Goal: Task Accomplishment & Management: Manage account settings

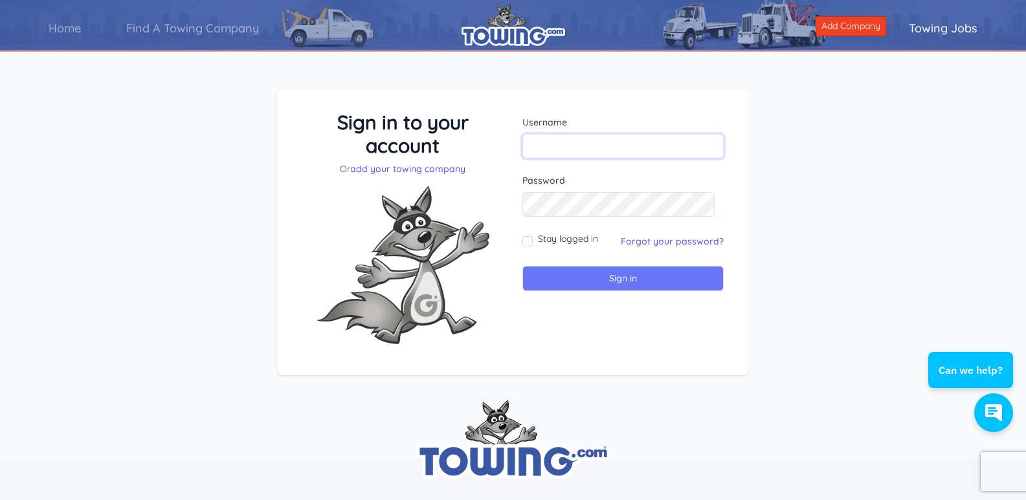
type input "owner@eandlservice.com"
click at [611, 276] on input "Sign in" at bounding box center [622, 278] width 201 height 25
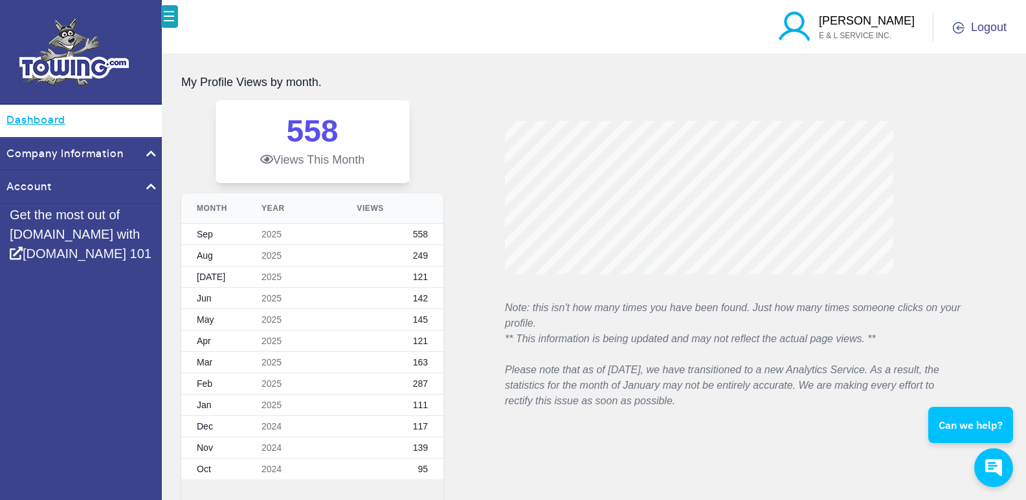
click at [23, 122] on link "Dashboard" at bounding box center [81, 121] width 162 height 32
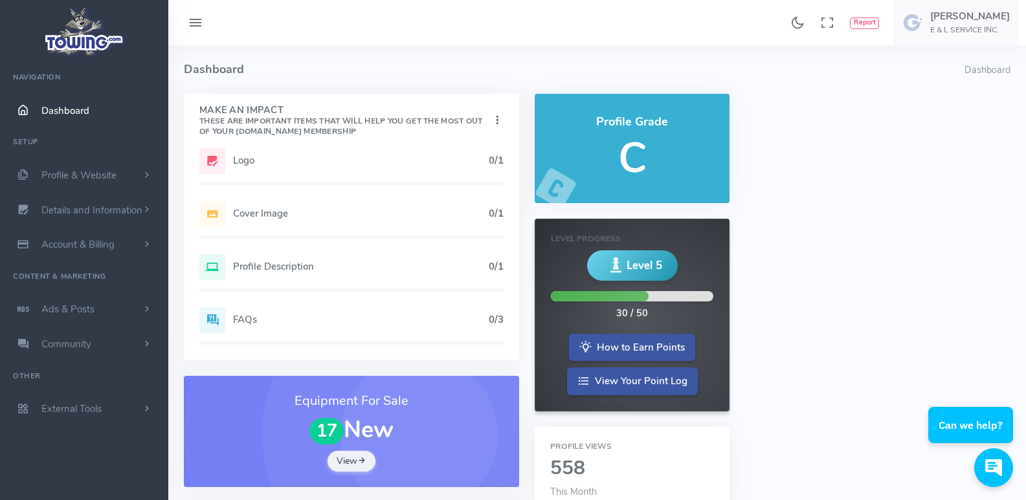
click at [213, 159] on icon at bounding box center [212, 161] width 26 height 26
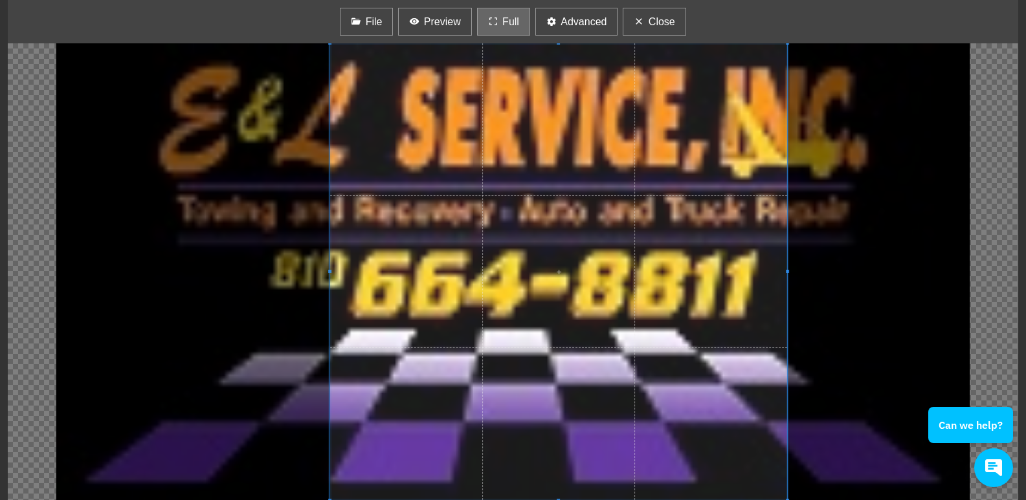
click at [494, 21] on icon "button" at bounding box center [493, 22] width 10 height 16
click at [573, 17] on span "Advanced" at bounding box center [584, 22] width 46 height 16
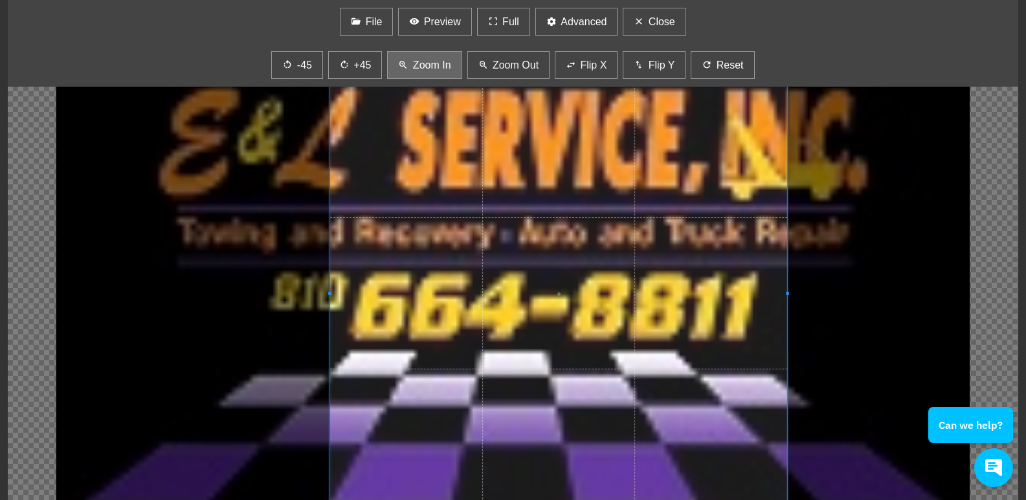
click at [453, 66] on button "Zoom In" at bounding box center [424, 65] width 74 height 28
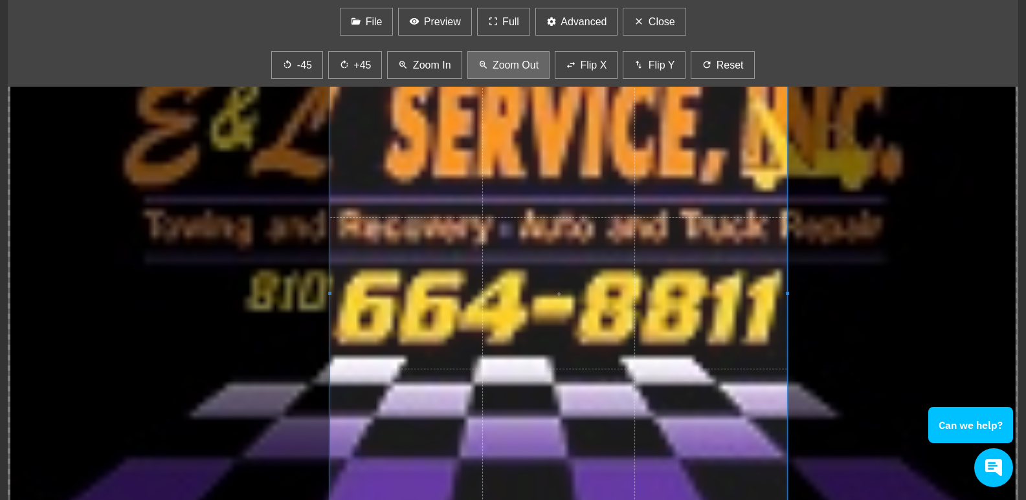
click at [491, 61] on button "Zoom Out" at bounding box center [508, 65] width 83 height 28
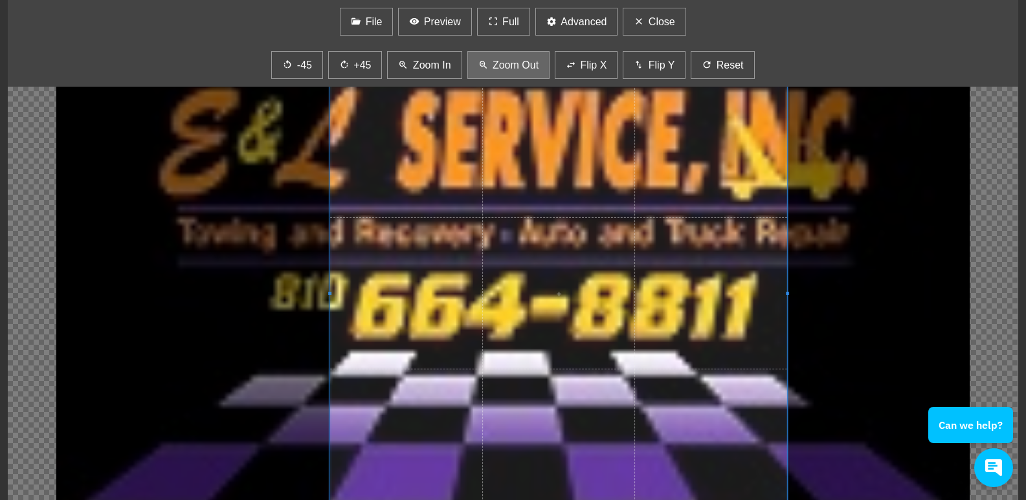
click at [491, 61] on button "Zoom Out" at bounding box center [508, 65] width 83 height 28
click at [493, 60] on span "Zoom Out" at bounding box center [516, 66] width 46 height 16
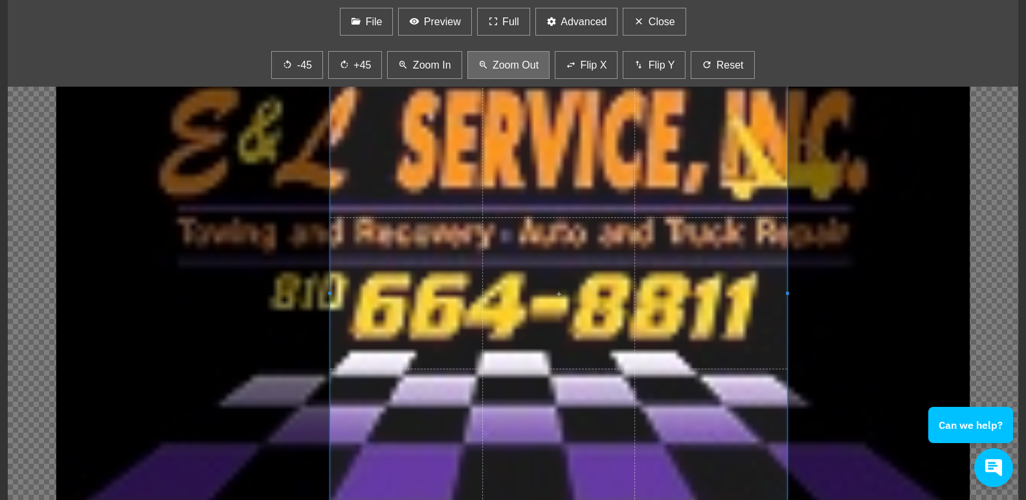
click at [493, 60] on span "Zoom Out" at bounding box center [516, 66] width 46 height 16
click at [236, 208] on div at bounding box center [513, 293] width 1011 height 457
click at [877, 286] on div at bounding box center [513, 293] width 1011 height 457
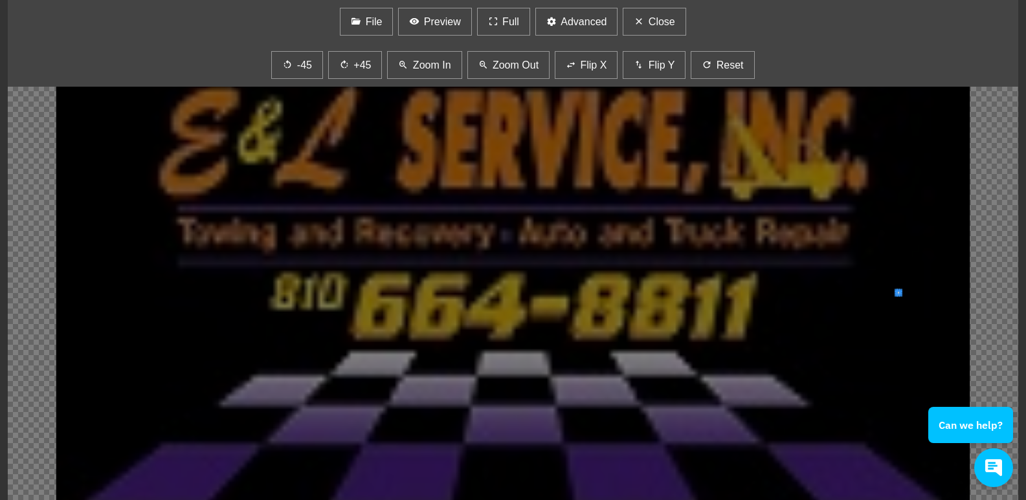
click at [951, 290] on div at bounding box center [513, 293] width 1011 height 457
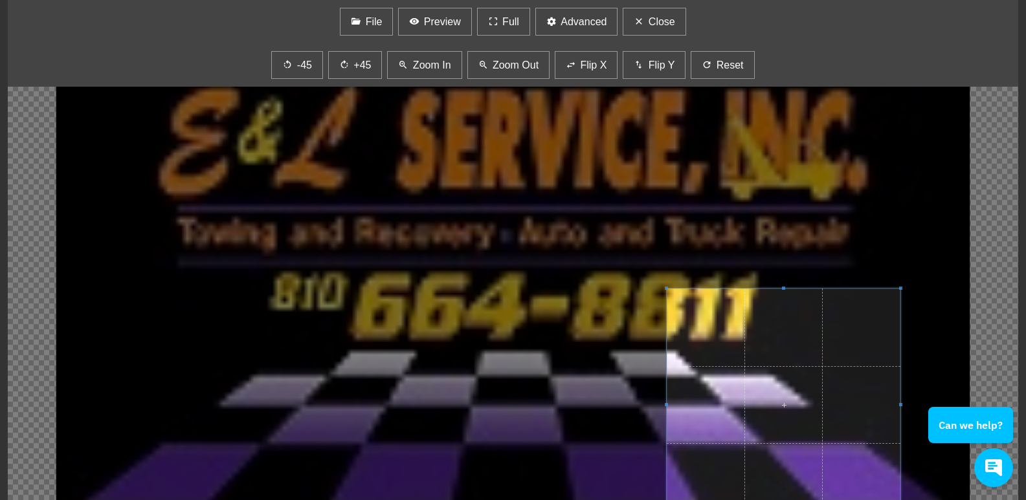
click at [476, 334] on div at bounding box center [513, 293] width 1011 height 457
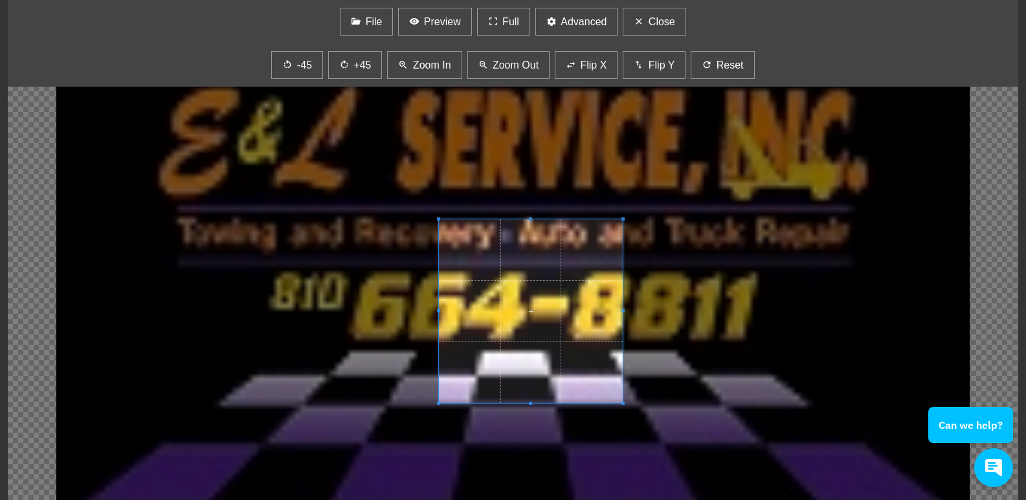
click at [442, 223] on span at bounding box center [531, 311] width 184 height 184
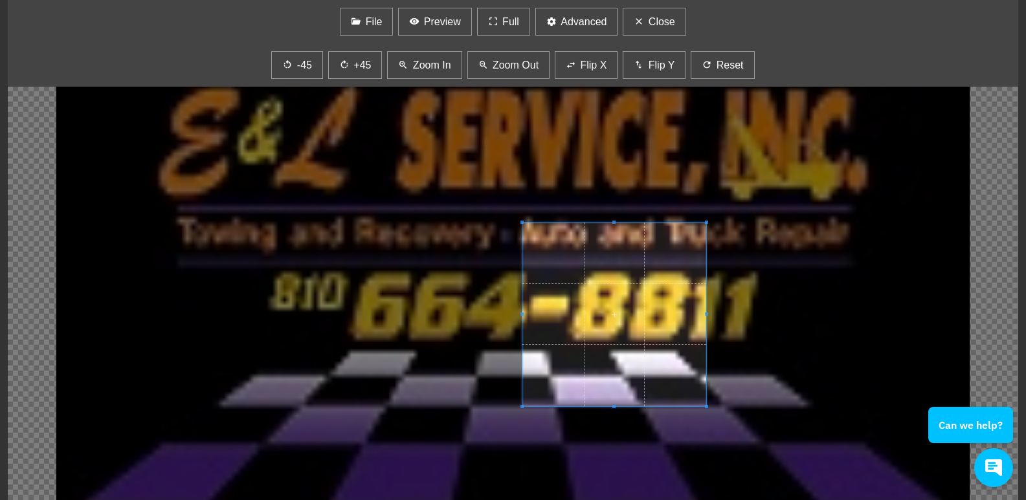
click at [522, 313] on span at bounding box center [614, 315] width 184 height 184
click at [586, 21] on span "Advanced" at bounding box center [584, 22] width 46 height 16
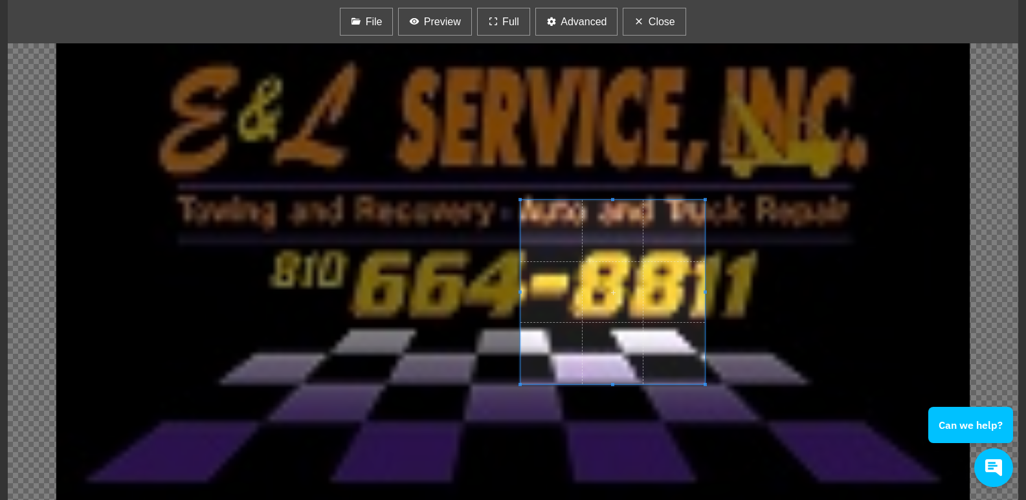
click at [704, 200] on span at bounding box center [705, 199] width 3 height 3
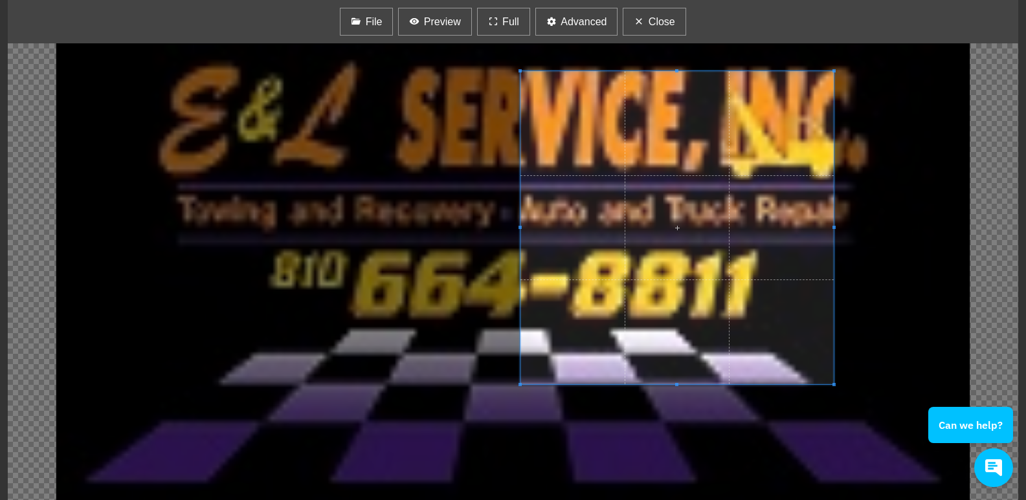
click at [980, 71] on div at bounding box center [513, 271] width 1011 height 457
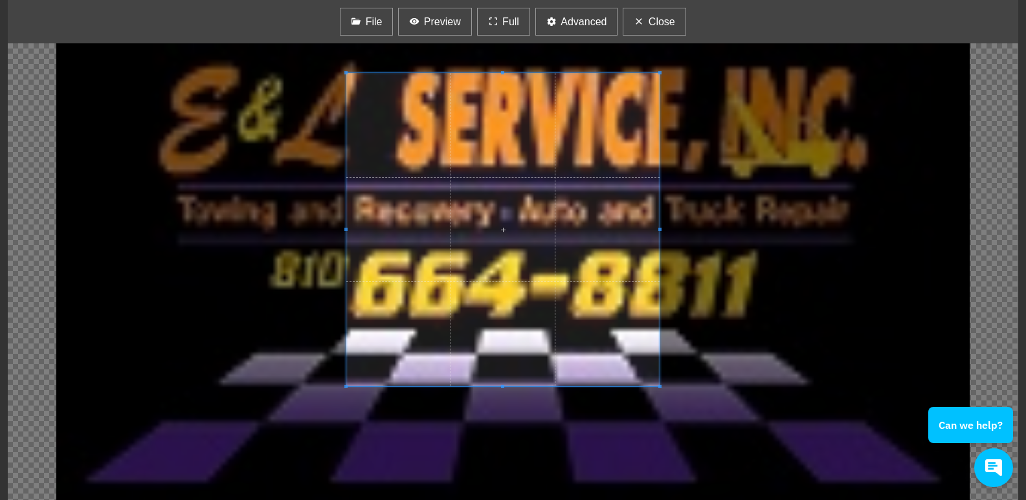
click at [348, 228] on span at bounding box center [502, 229] width 313 height 313
click at [661, 16] on span "Close" at bounding box center [662, 22] width 27 height 16
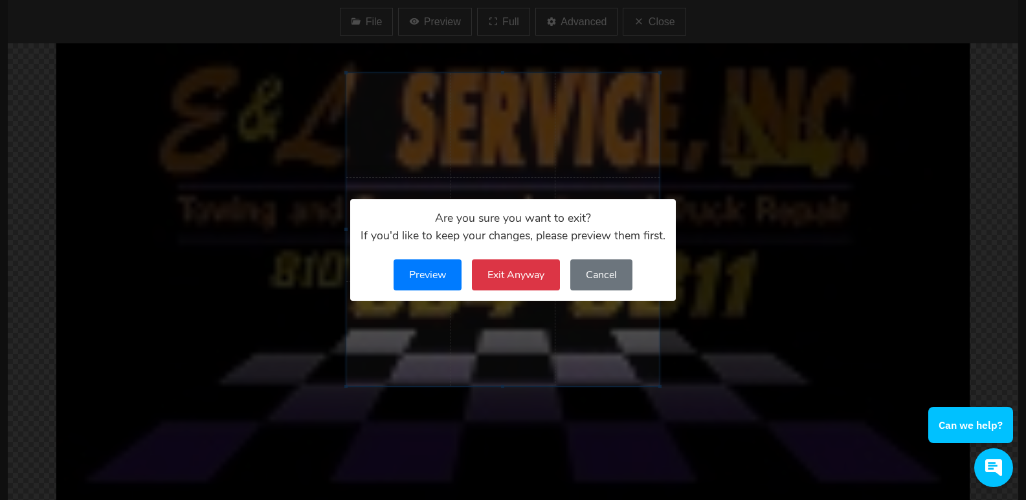
click at [528, 277] on button "Exit Anyway" at bounding box center [516, 275] width 88 height 31
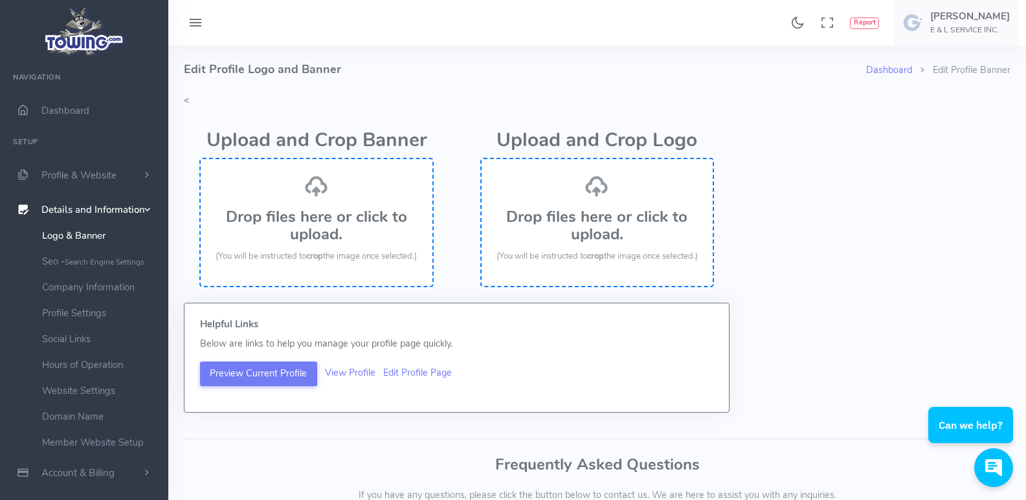
click at [607, 230] on h3 "Drop files here or click to upload." at bounding box center [598, 225] width 206 height 34
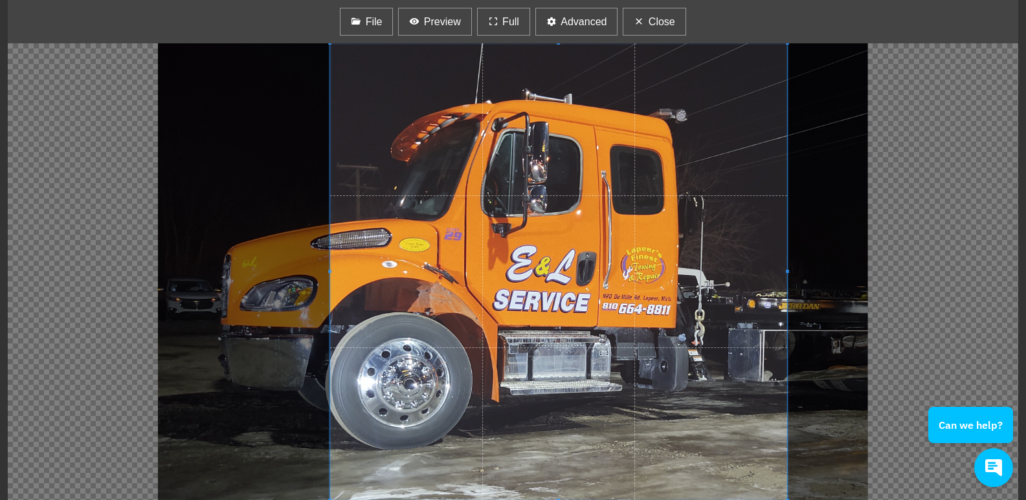
click at [222, 269] on div at bounding box center [513, 271] width 1011 height 457
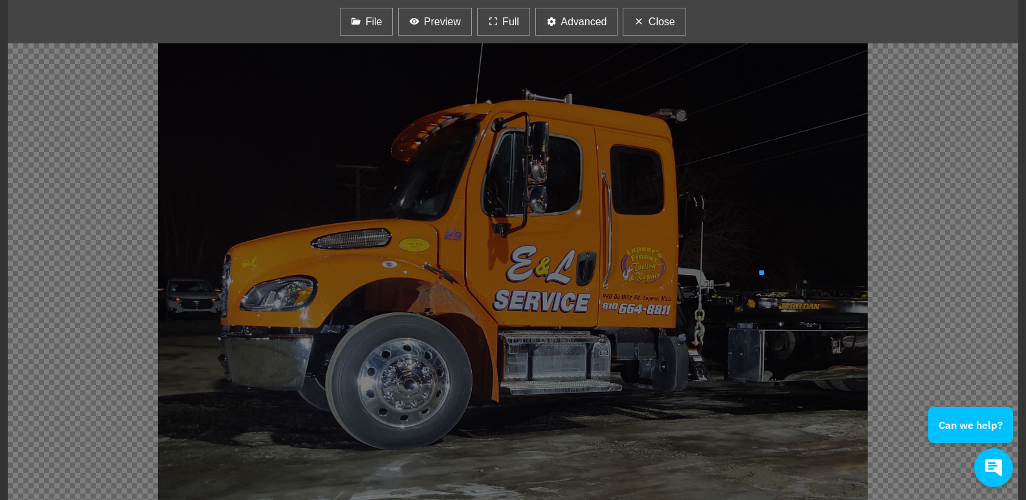
click at [758, 273] on div at bounding box center [513, 271] width 1011 height 457
click at [741, 170] on div at bounding box center [513, 271] width 1011 height 457
click at [443, 19] on span "Preview" at bounding box center [442, 22] width 37 height 16
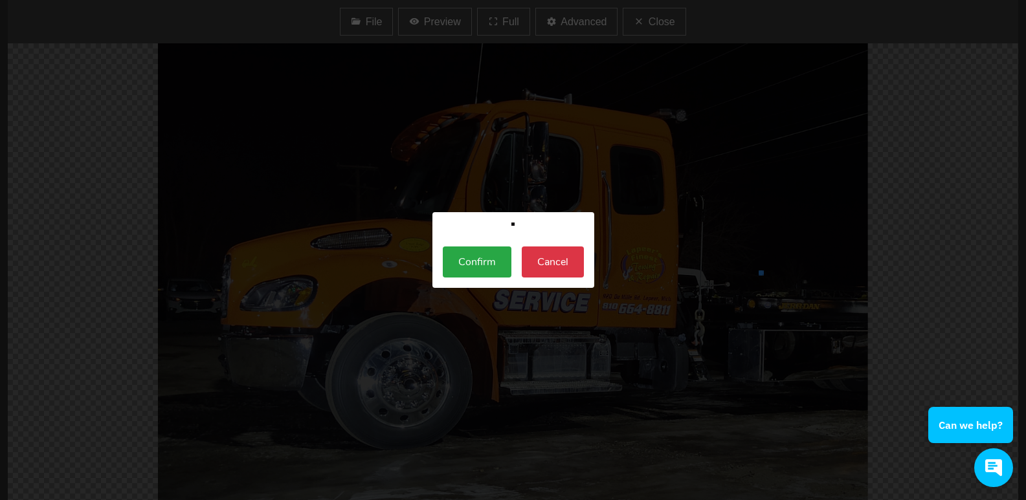
click at [476, 258] on button "Confirm" at bounding box center [477, 262] width 69 height 31
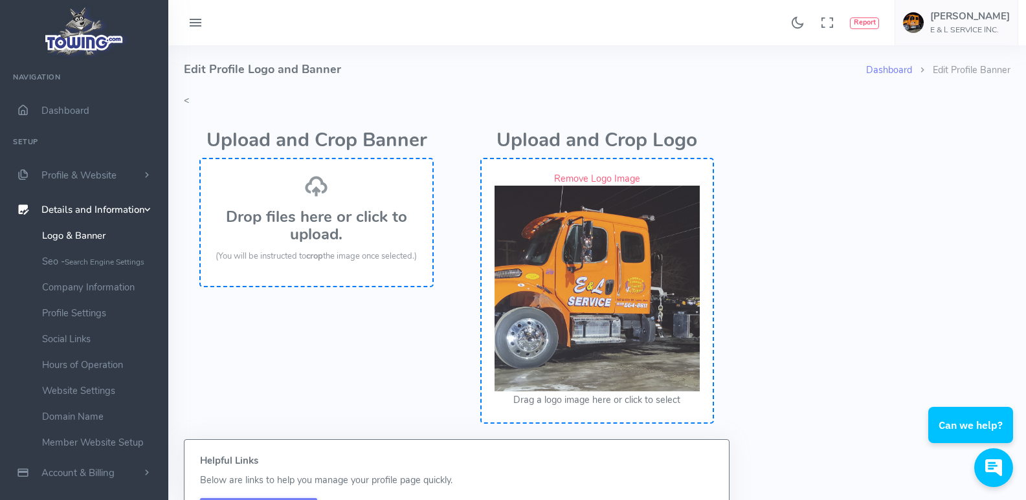
click at [599, 200] on div "Remove Logo Image Drag a logo image here or click to select" at bounding box center [597, 291] width 234 height 266
drag, startPoint x: 594, startPoint y: 206, endPoint x: 604, endPoint y: 232, distance: 28.5
click at [604, 232] on div "Remove Logo Image Drag a logo image here or click to select" at bounding box center [597, 291] width 234 height 266
click at [599, 182] on link "Remove Logo Image" at bounding box center [597, 178] width 86 height 13
click at [599, 179] on link "Remove Logo Image" at bounding box center [597, 178] width 86 height 13
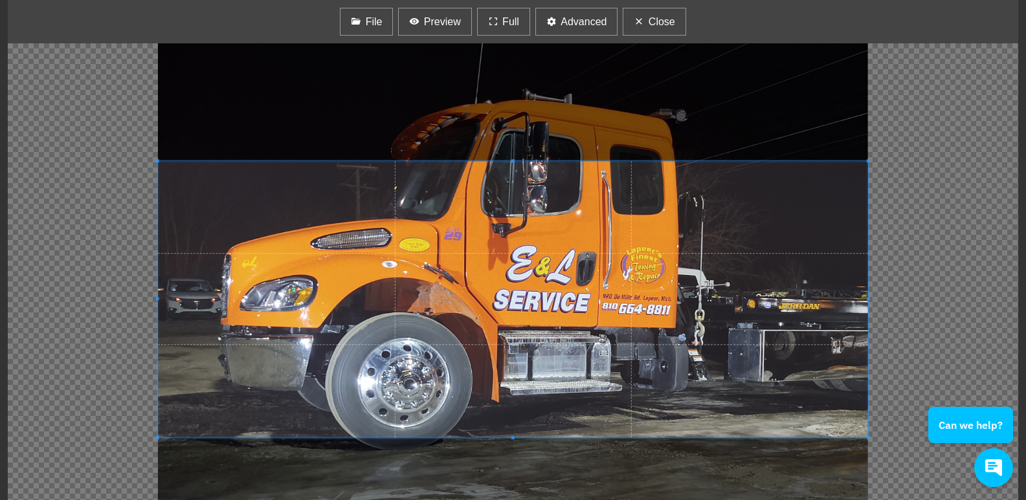
click at [654, 269] on span at bounding box center [513, 299] width 710 height 276
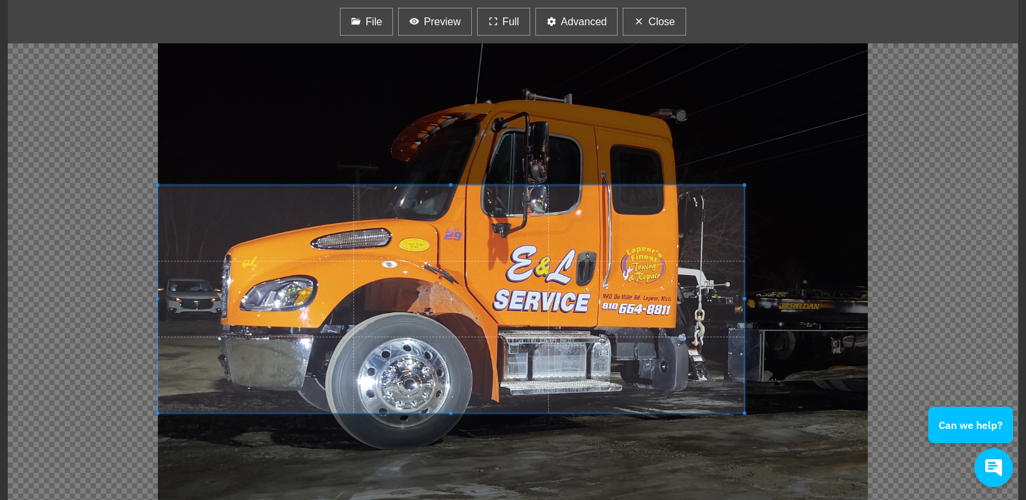
click at [743, 270] on div at bounding box center [451, 299] width 586 height 228
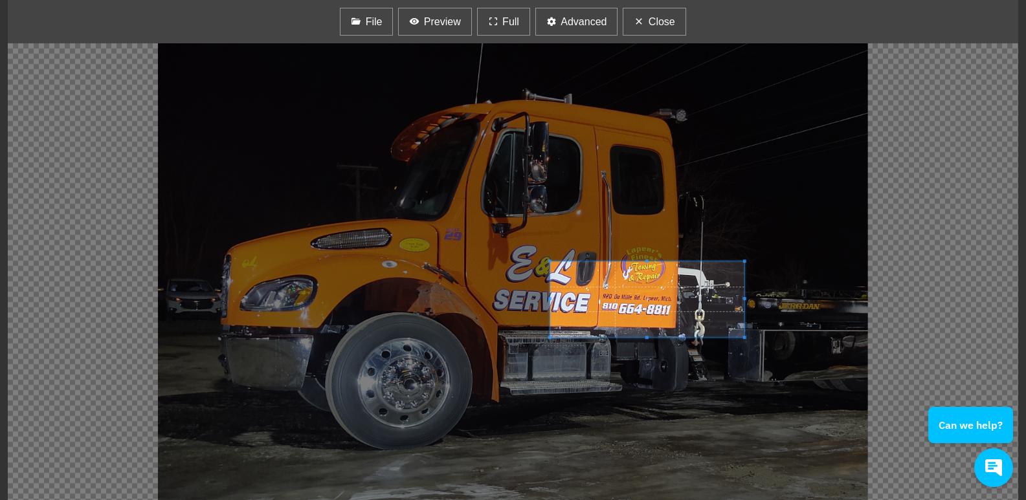
click at [550, 224] on div at bounding box center [513, 271] width 1011 height 457
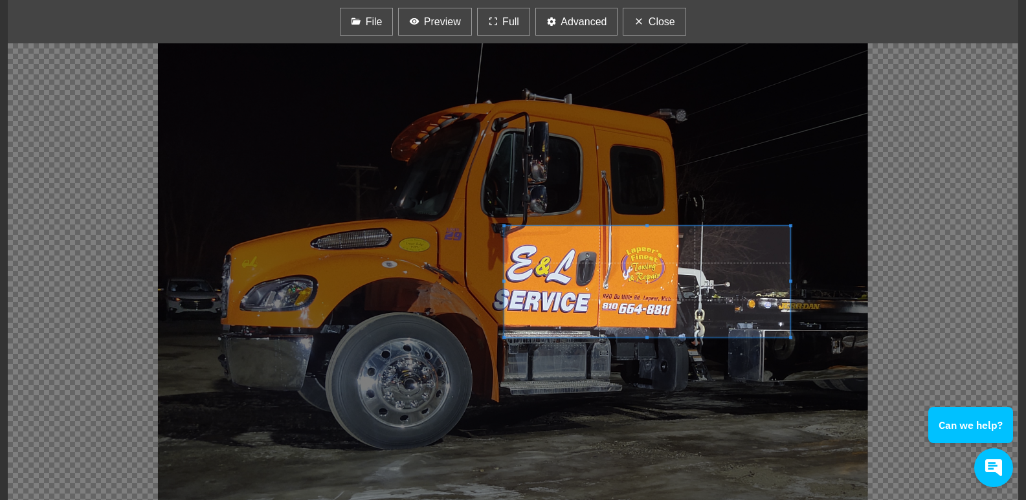
click at [656, 226] on div at bounding box center [647, 281] width 286 height 111
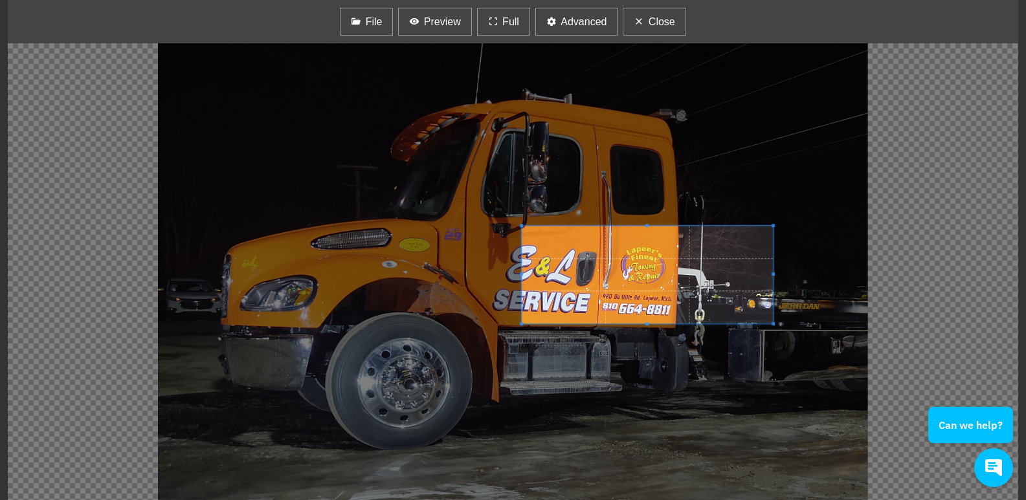
click at [646, 324] on span at bounding box center [646, 323] width 3 height 3
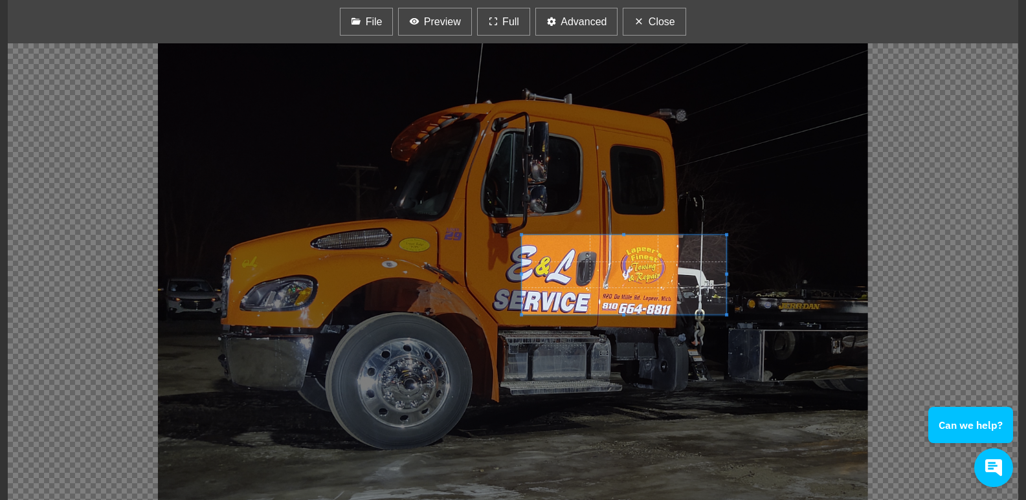
click at [728, 276] on span at bounding box center [726, 274] width 3 height 3
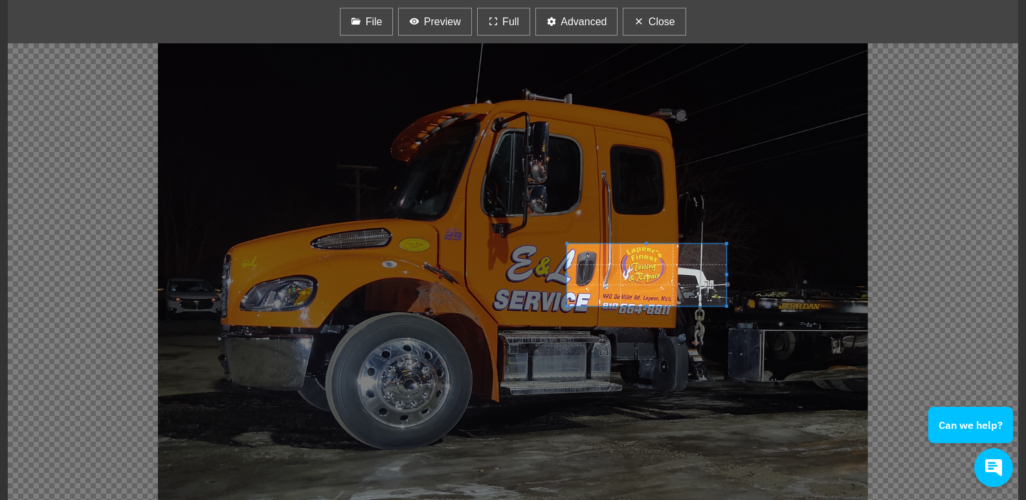
click at [568, 277] on div at bounding box center [646, 275] width 159 height 62
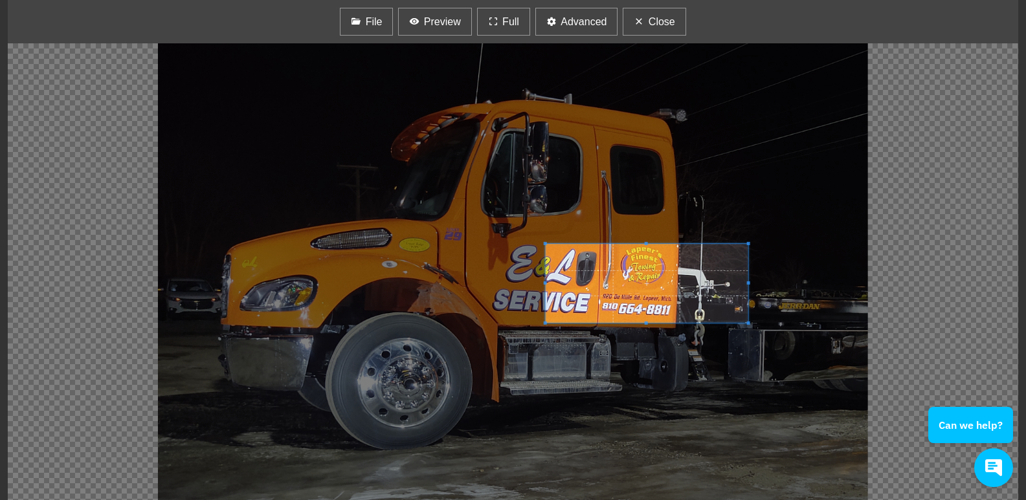
click at [649, 322] on div at bounding box center [647, 283] width 203 height 79
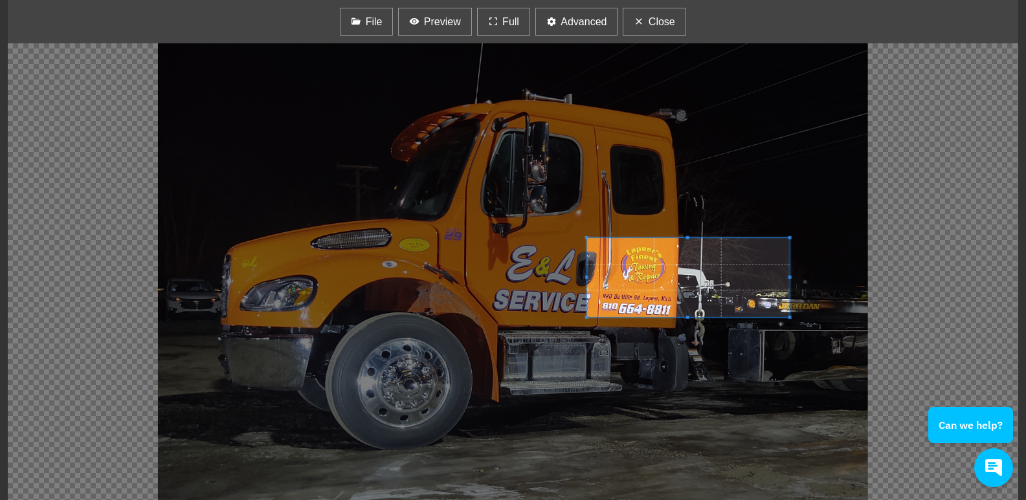
click at [686, 240] on span at bounding box center [688, 277] width 203 height 79
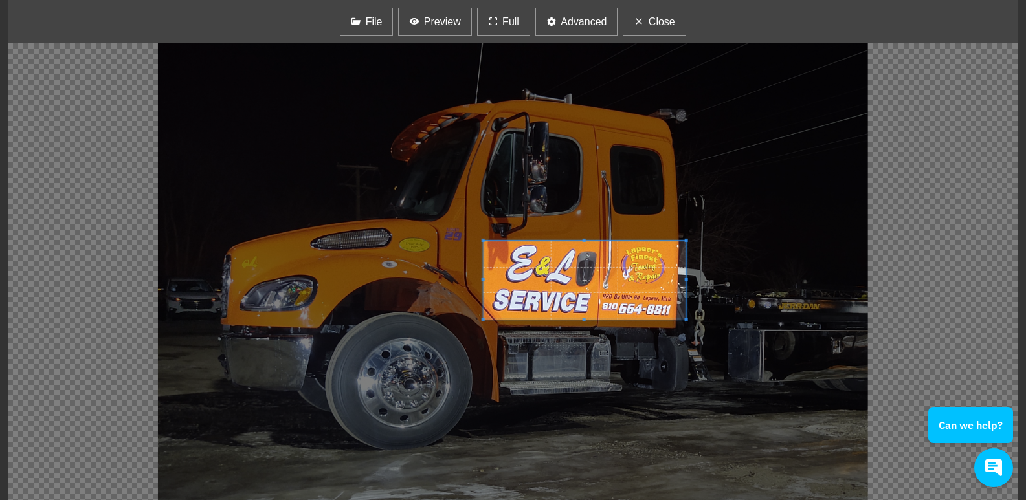
click at [582, 243] on span at bounding box center [585, 280] width 203 height 79
click at [428, 17] on span "Preview" at bounding box center [442, 22] width 37 height 16
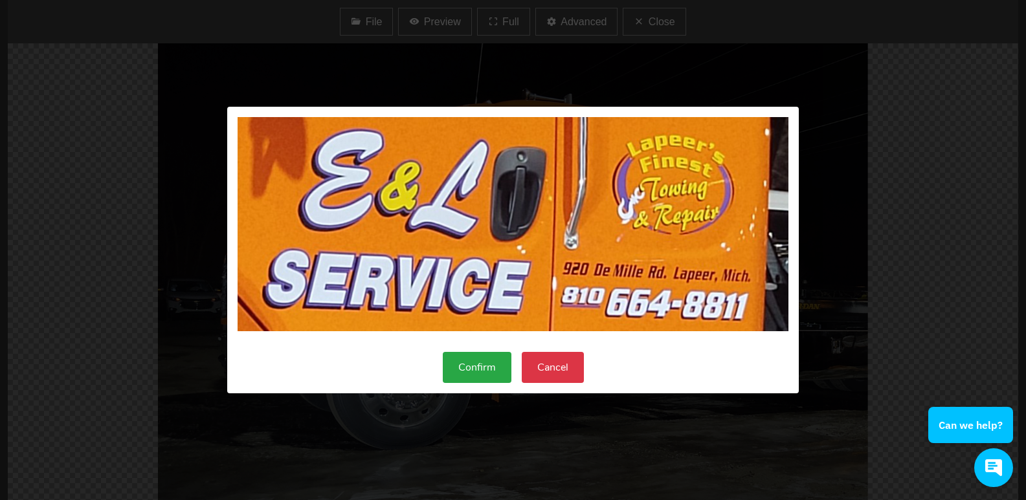
click at [474, 370] on button "Confirm" at bounding box center [477, 367] width 69 height 31
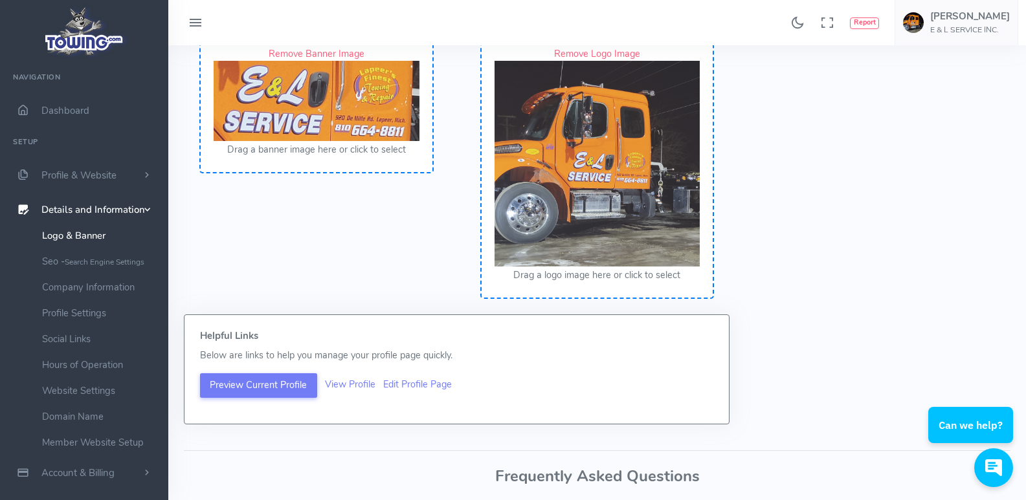
scroll to position [194, 0]
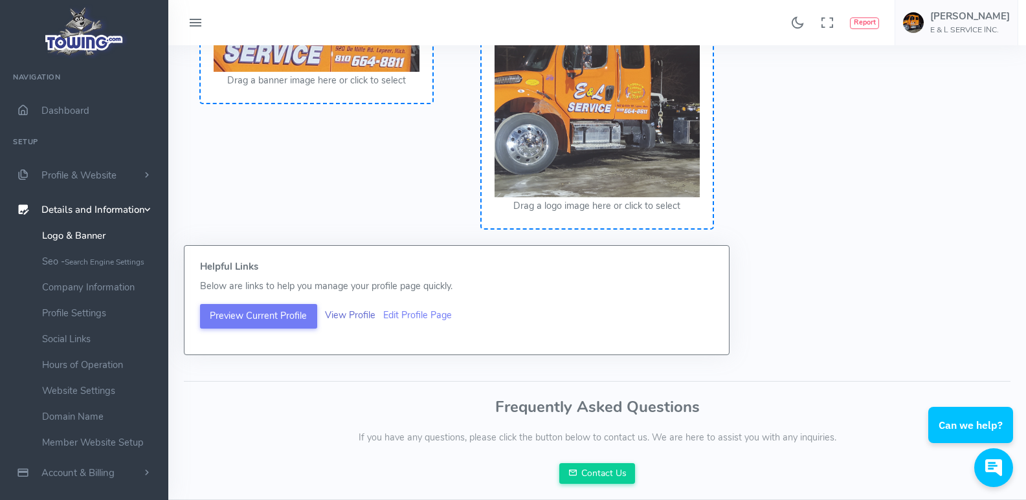
click at [351, 311] on link "View Profile" at bounding box center [350, 315] width 50 height 13
